Goal: Find specific page/section: Find specific page/section

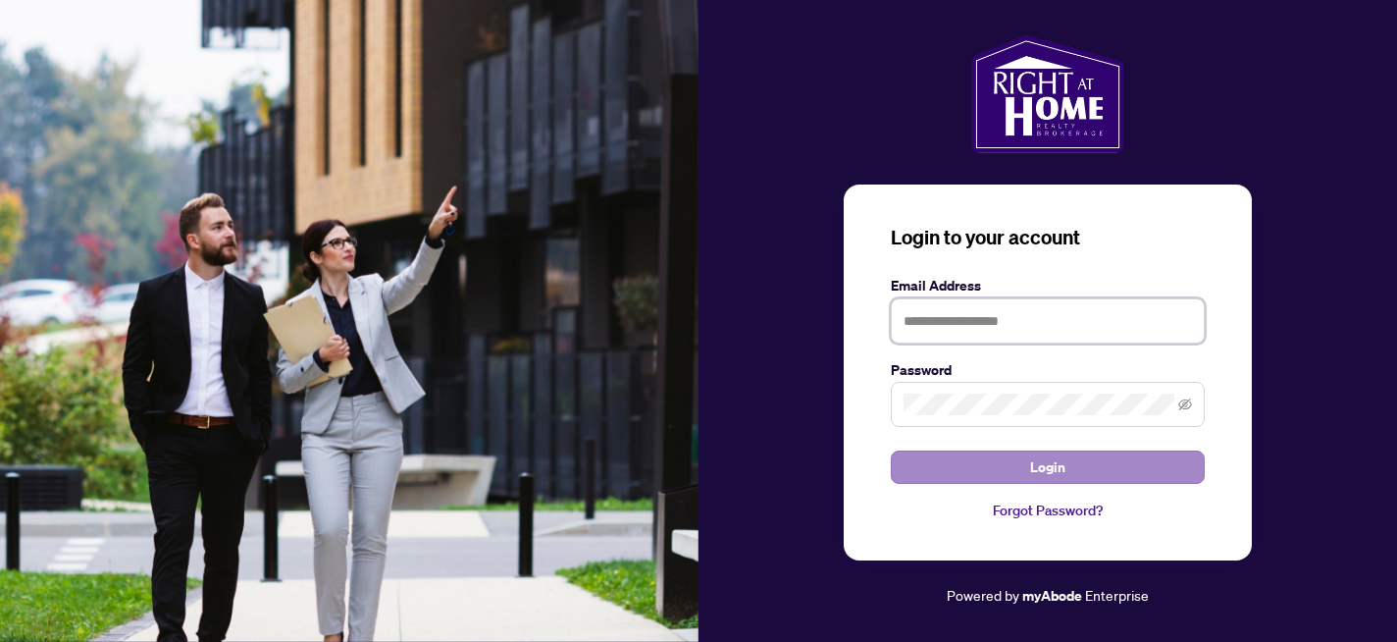
type input "**********"
click at [1043, 468] on span "Login" at bounding box center [1047, 466] width 35 height 31
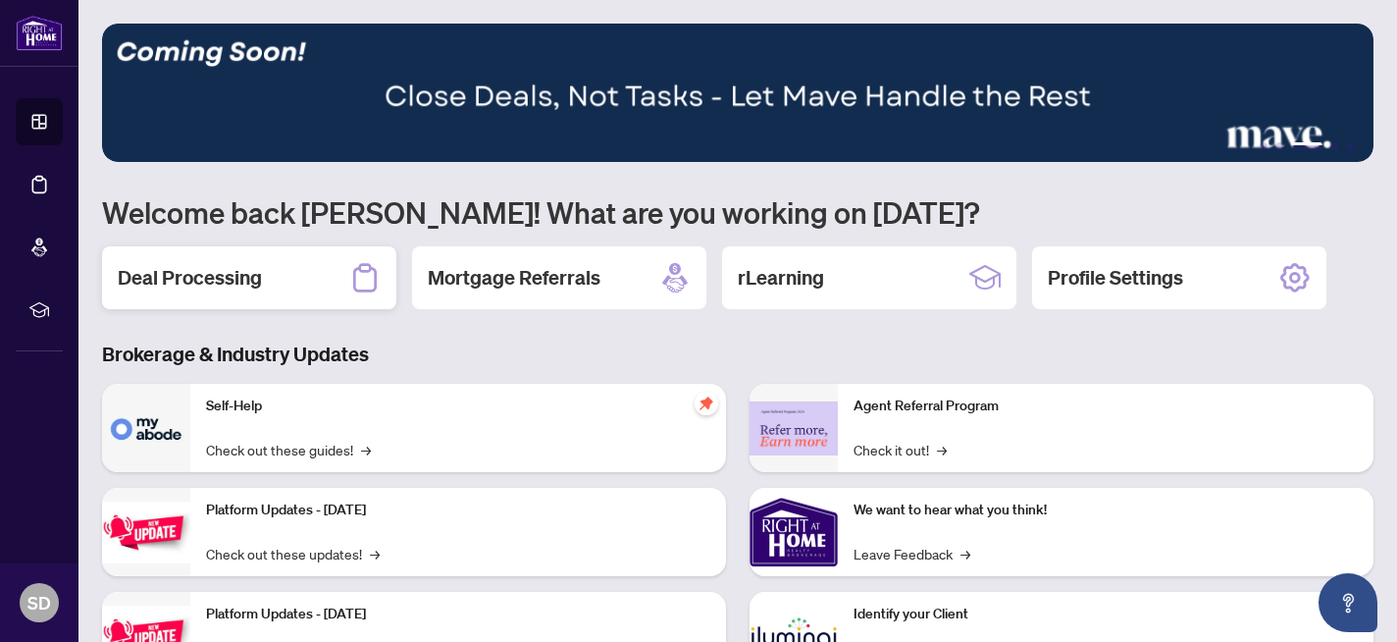
click at [260, 277] on div "Deal Processing" at bounding box center [249, 277] width 294 height 63
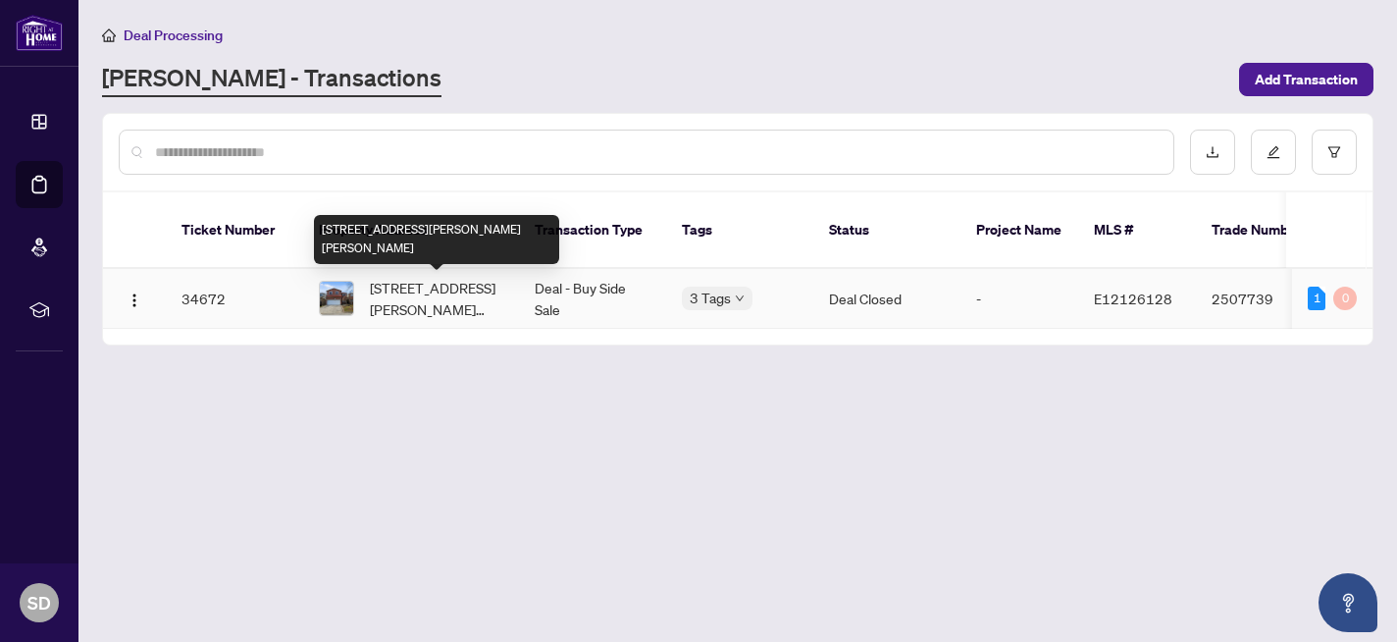
click at [409, 287] on span "[STREET_ADDRESS][PERSON_NAME][PERSON_NAME]" at bounding box center [436, 298] width 133 height 43
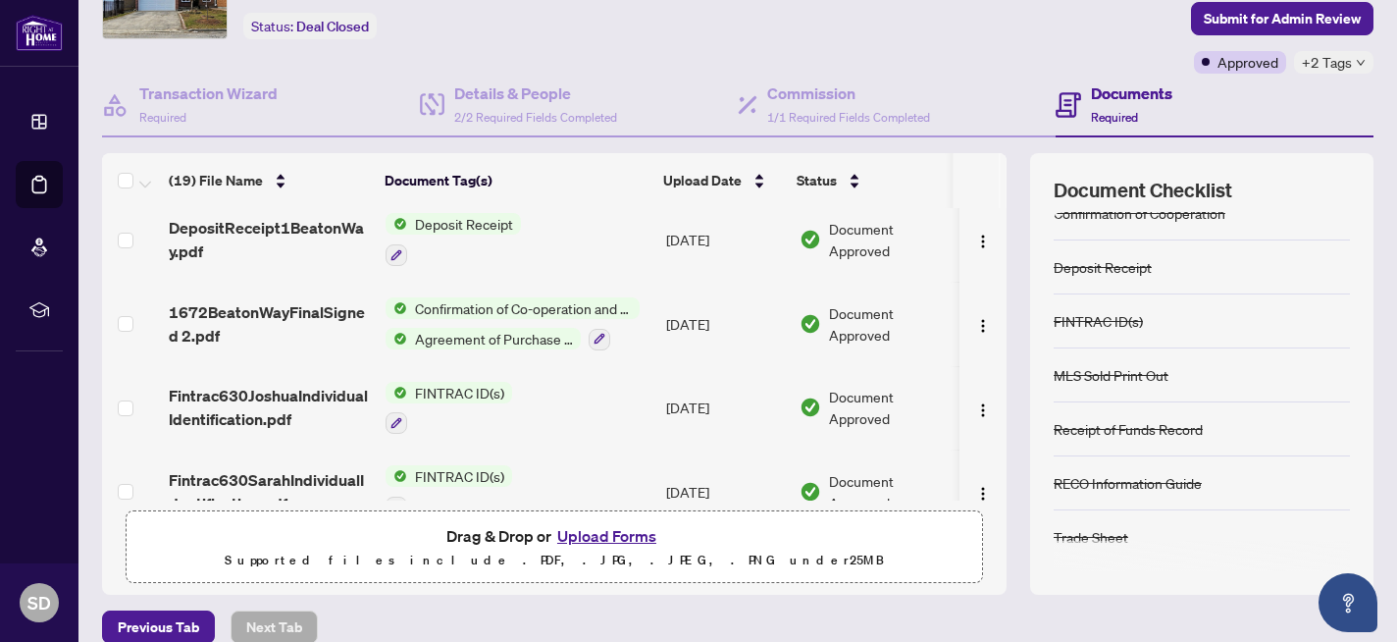
scroll to position [108, 0]
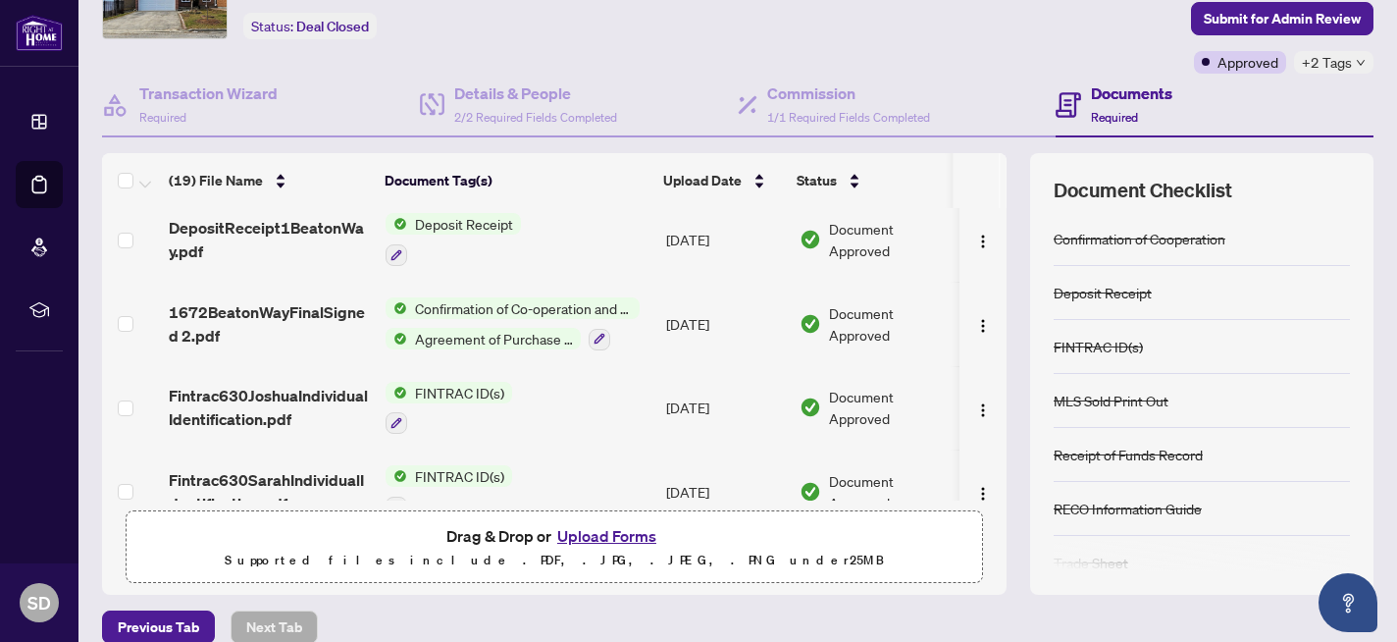
click at [493, 331] on span "Agreement of Purchase and Sale" at bounding box center [494, 339] width 174 height 22
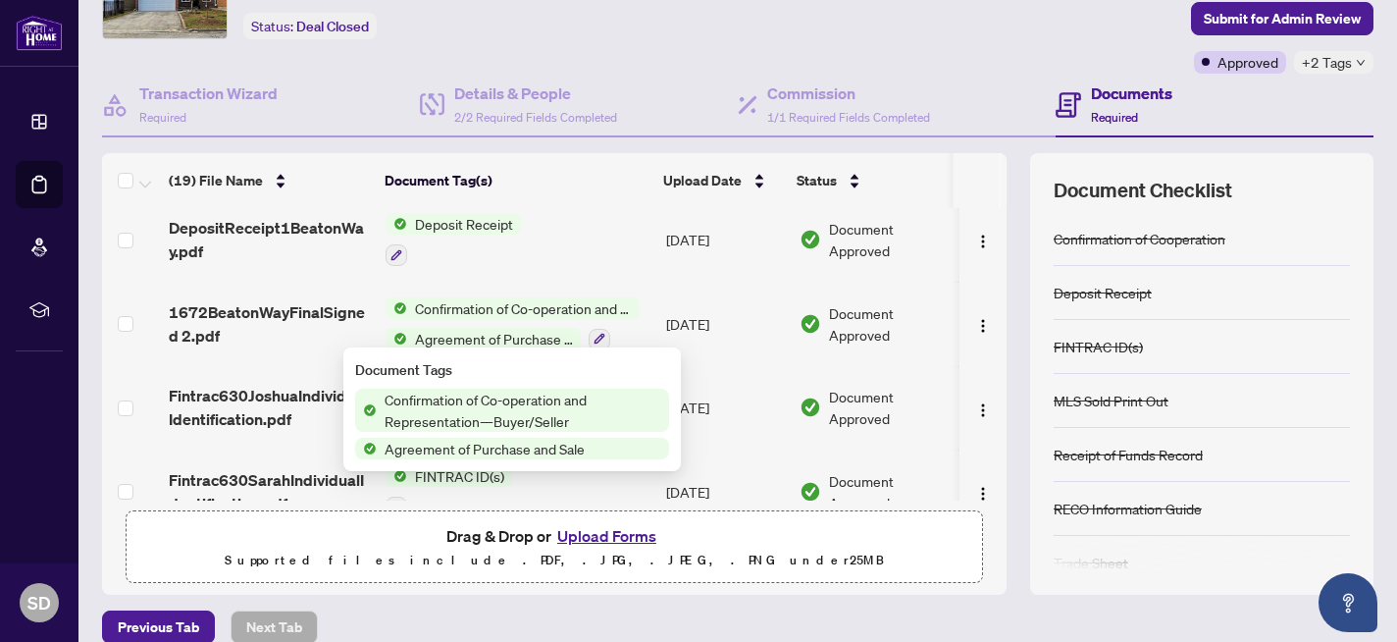
click at [452, 448] on span "Agreement of Purchase and Sale" at bounding box center [485, 449] width 216 height 22
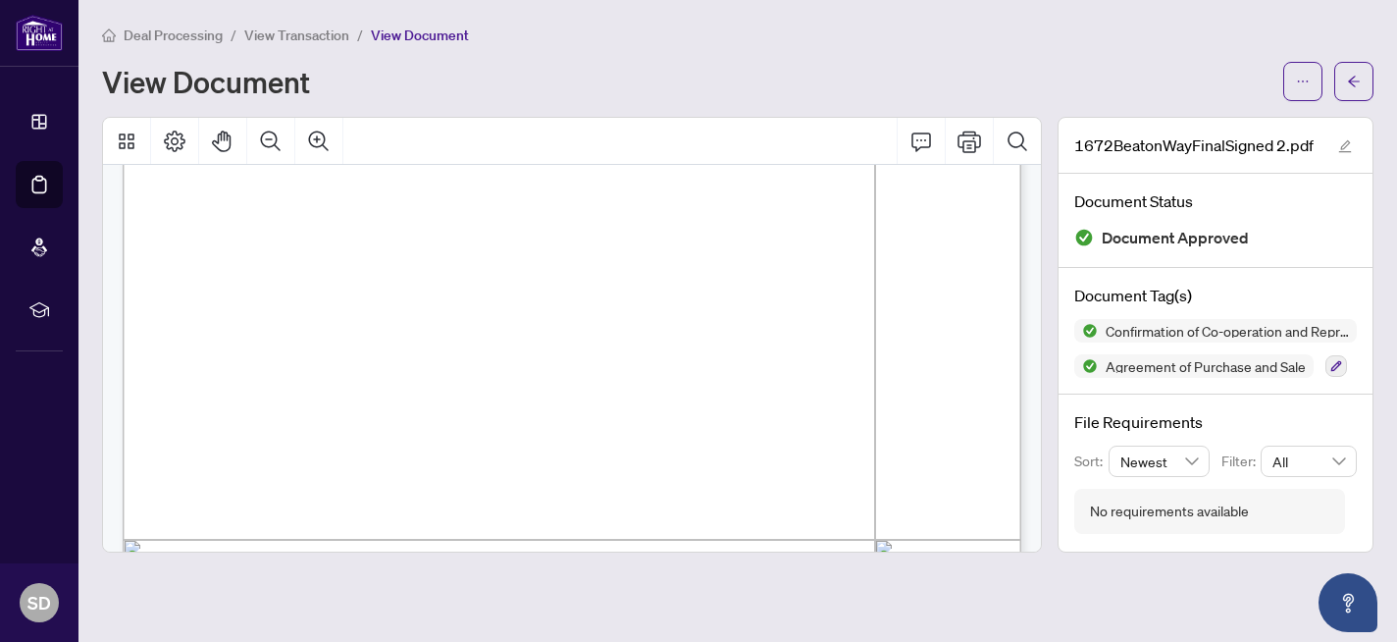
scroll to position [7491, 0]
